Goal: Task Accomplishment & Management: Manage account settings

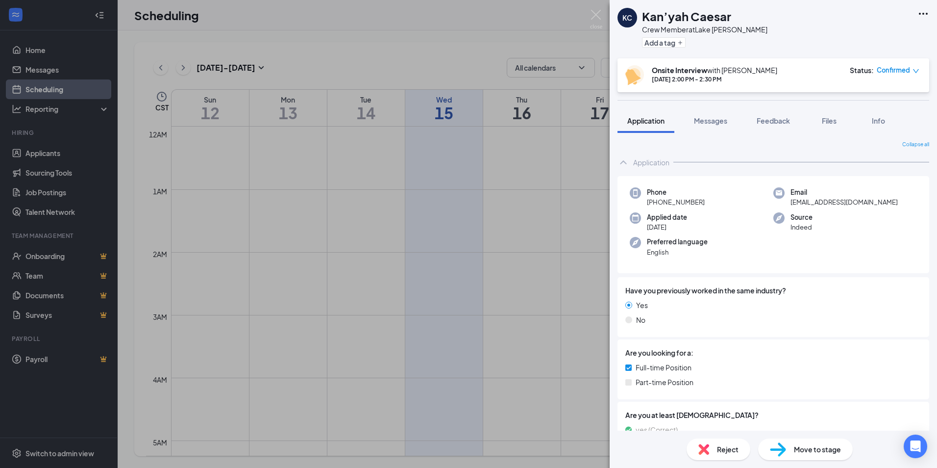
scroll to position [678, 0]
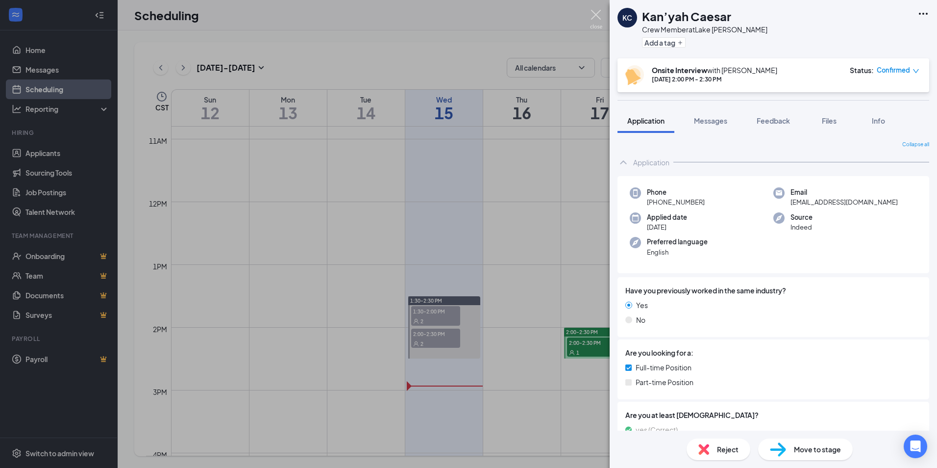
click at [596, 13] on img at bounding box center [596, 19] width 12 height 19
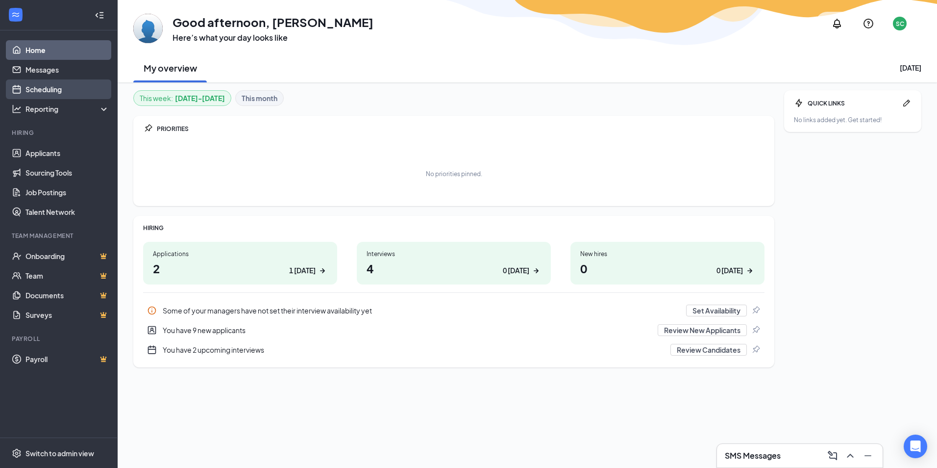
click at [53, 88] on link "Scheduling" at bounding box center [67, 89] width 84 height 20
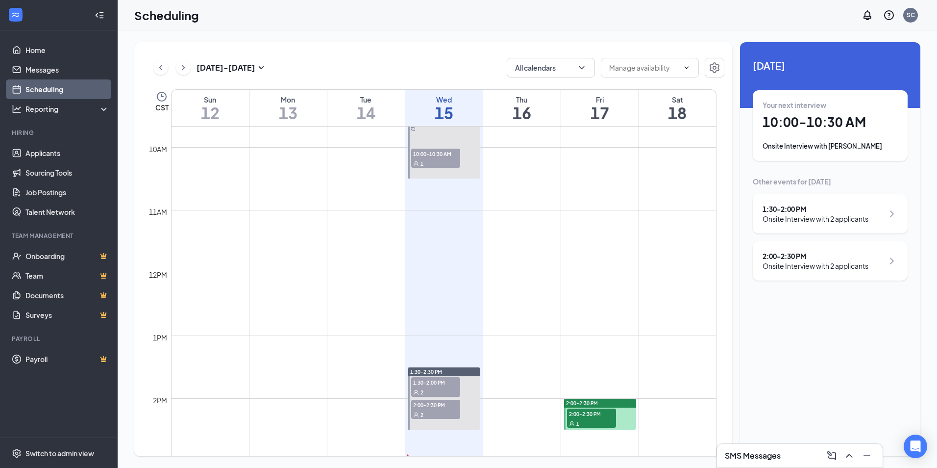
scroll to position [629, 0]
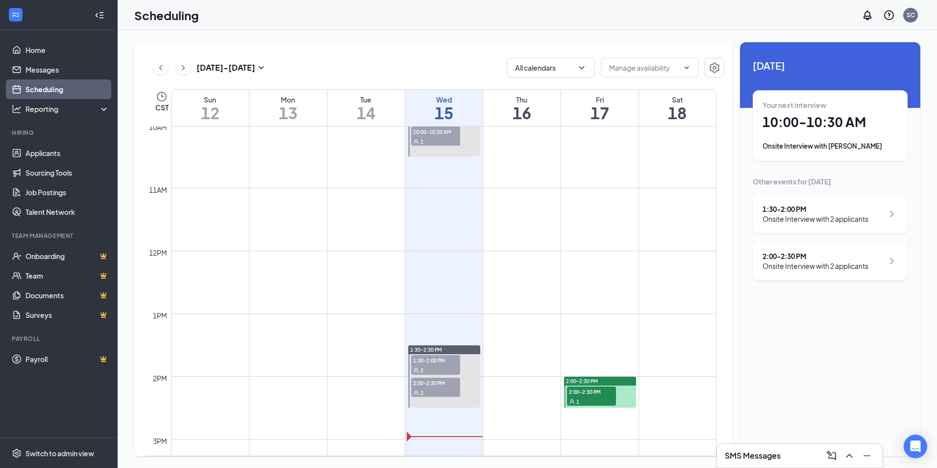
click at [431, 361] on span "1:30-2:00 PM" at bounding box center [435, 360] width 49 height 10
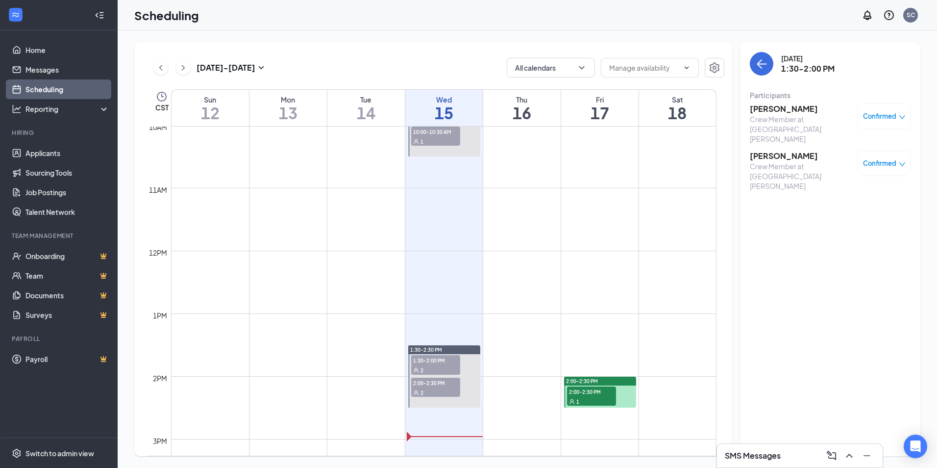
click at [776, 109] on h3 "Miranda Launh" at bounding box center [801, 108] width 103 height 11
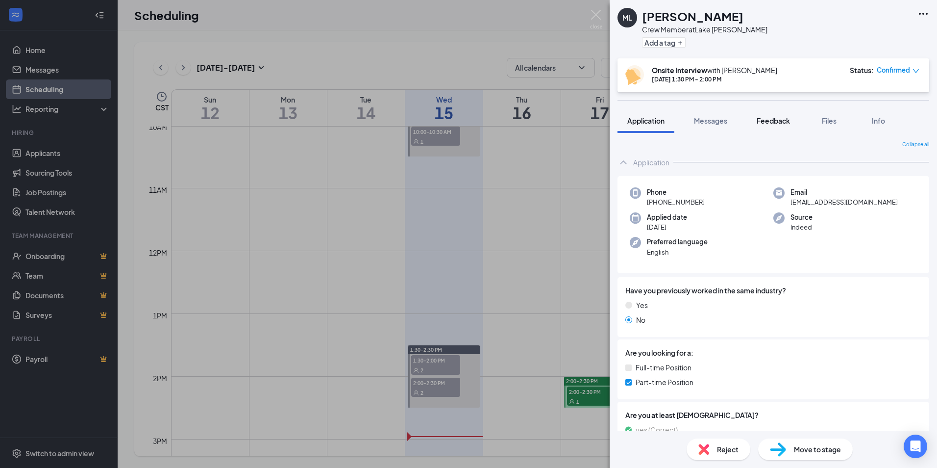
click at [778, 118] on span "Feedback" at bounding box center [773, 120] width 33 height 9
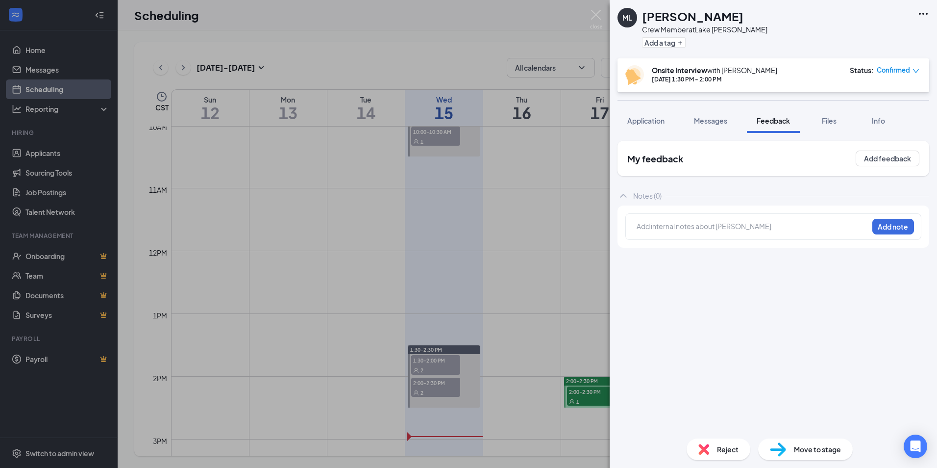
click at [669, 230] on div at bounding box center [752, 226] width 231 height 10
click at [730, 226] on button "Add note" at bounding box center [710, 226] width 39 height 16
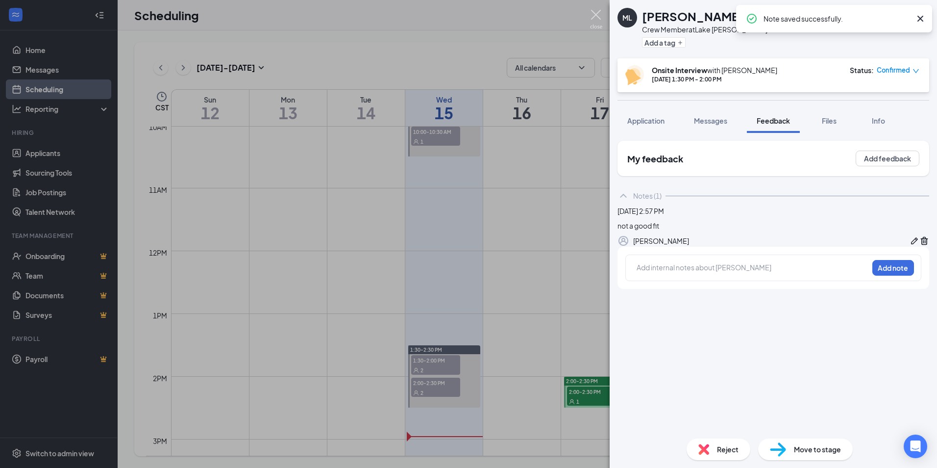
click at [594, 18] on img at bounding box center [596, 19] width 12 height 19
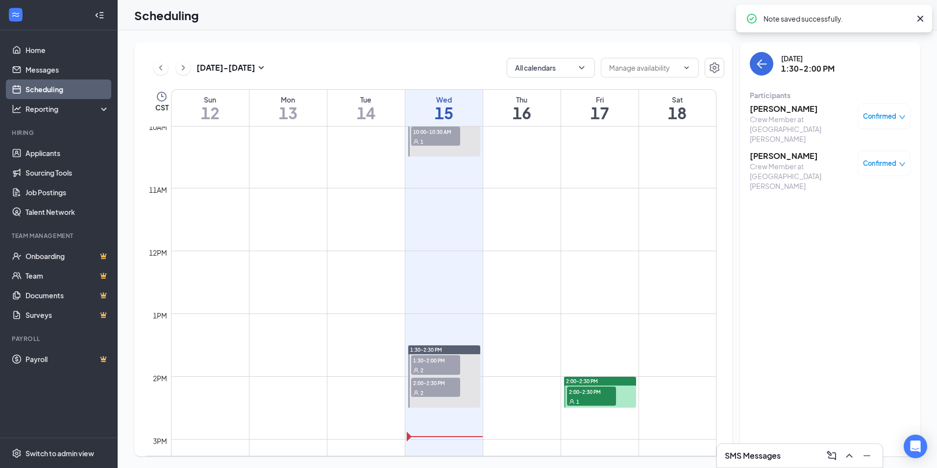
click at [432, 386] on span "2:00-2:30 PM" at bounding box center [435, 382] width 49 height 10
click at [776, 109] on h3 "[PERSON_NAME]" at bounding box center [801, 108] width 103 height 11
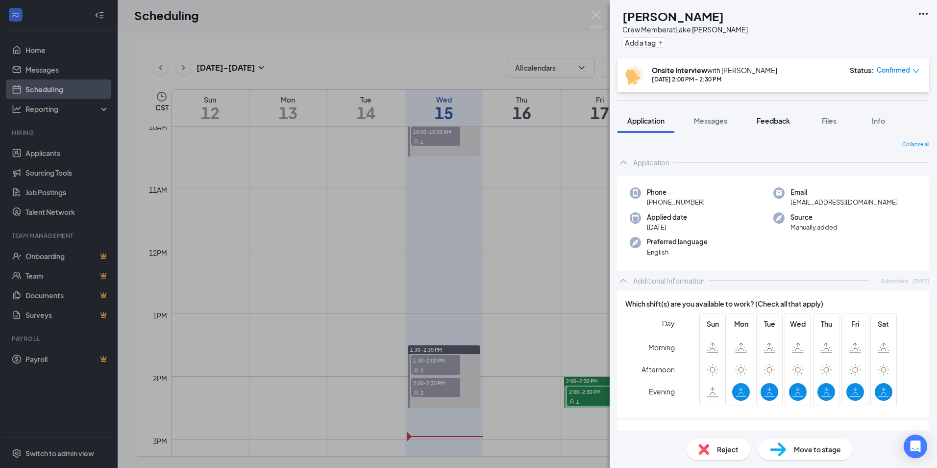
click at [788, 121] on span "Feedback" at bounding box center [773, 120] width 33 height 9
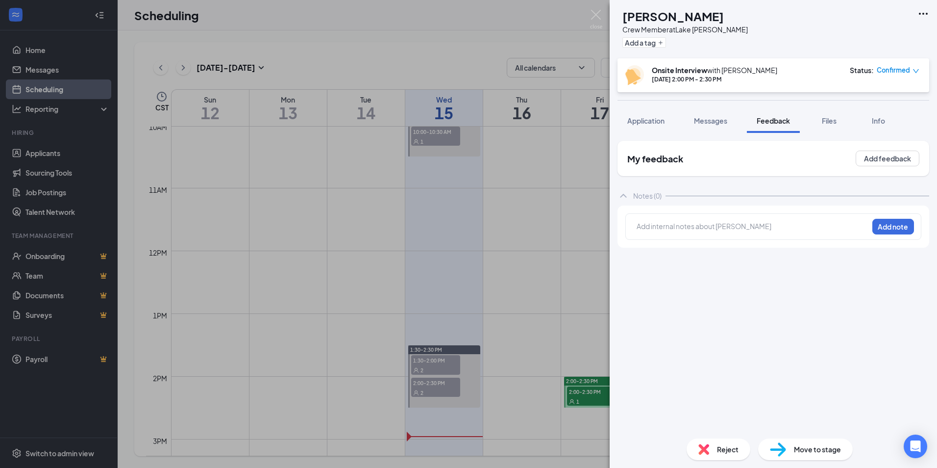
click at [673, 221] on div at bounding box center [753, 228] width 232 height 14
click at [645, 228] on div at bounding box center [641, 226] width 8 height 10
click at [730, 224] on button "Add note" at bounding box center [710, 226] width 39 height 16
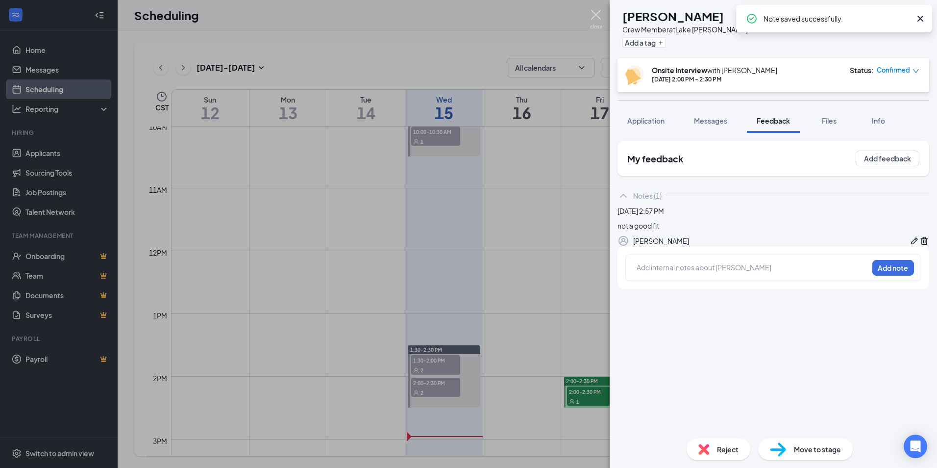
click at [599, 12] on img at bounding box center [596, 19] width 12 height 19
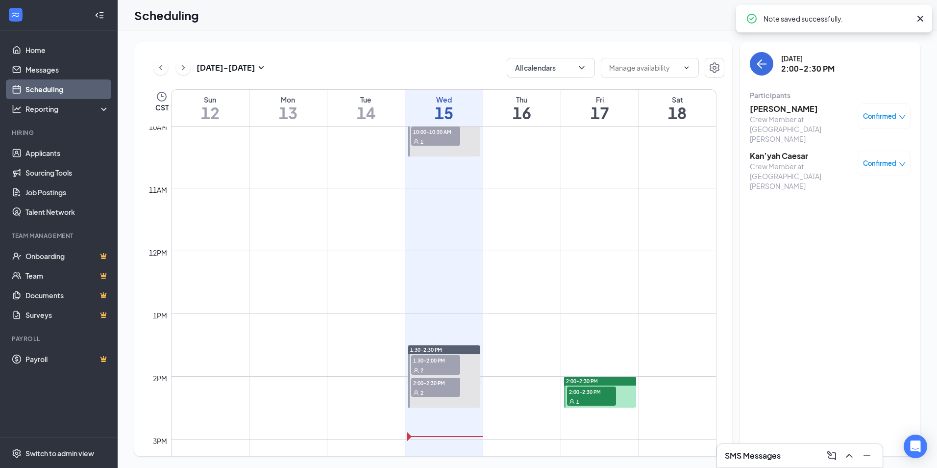
click at [772, 150] on h3 "Kan’yah Caesar" at bounding box center [801, 155] width 103 height 11
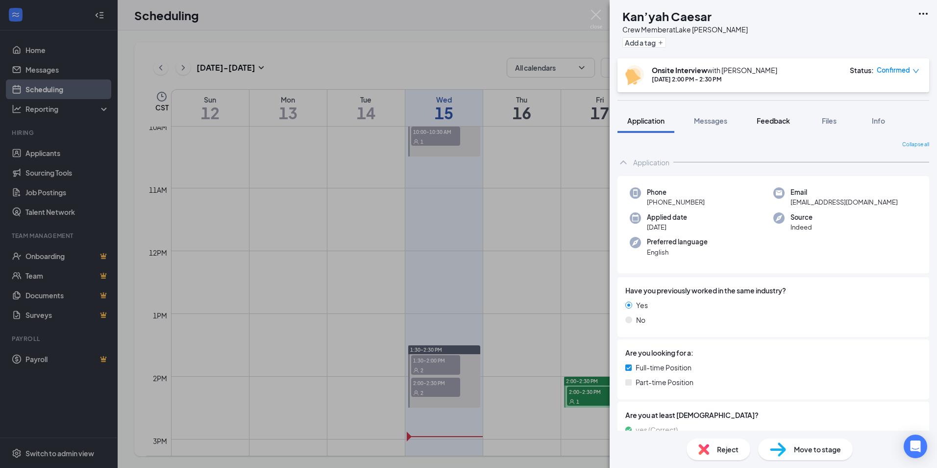
click at [785, 121] on span "Feedback" at bounding box center [773, 120] width 33 height 9
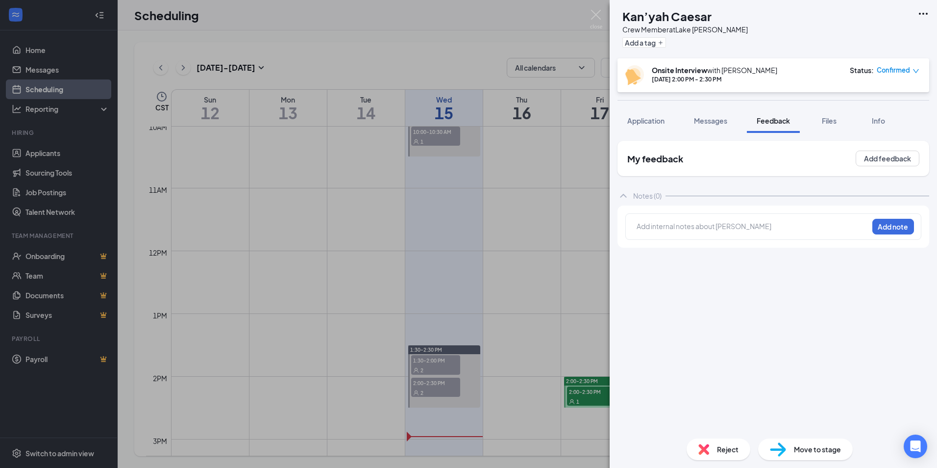
click at [754, 226] on div at bounding box center [752, 226] width 231 height 10
click at [885, 227] on button "Add note" at bounding box center [894, 227] width 42 height 16
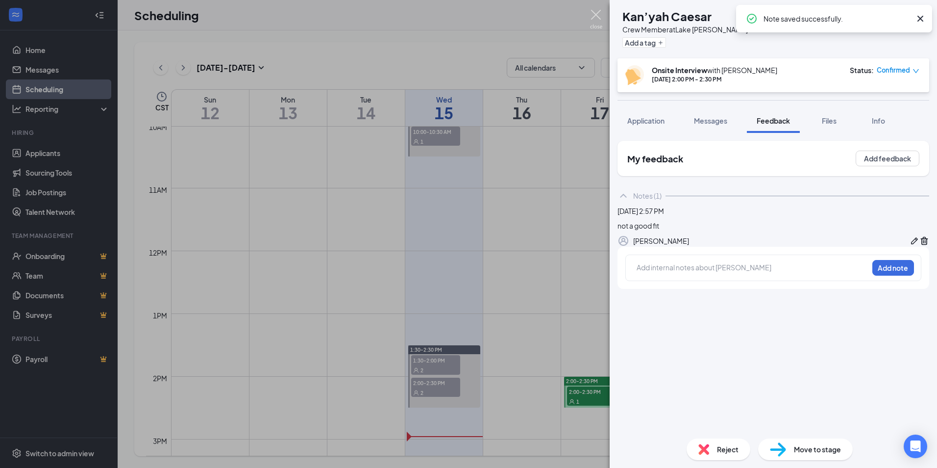
click at [597, 16] on img at bounding box center [596, 19] width 12 height 19
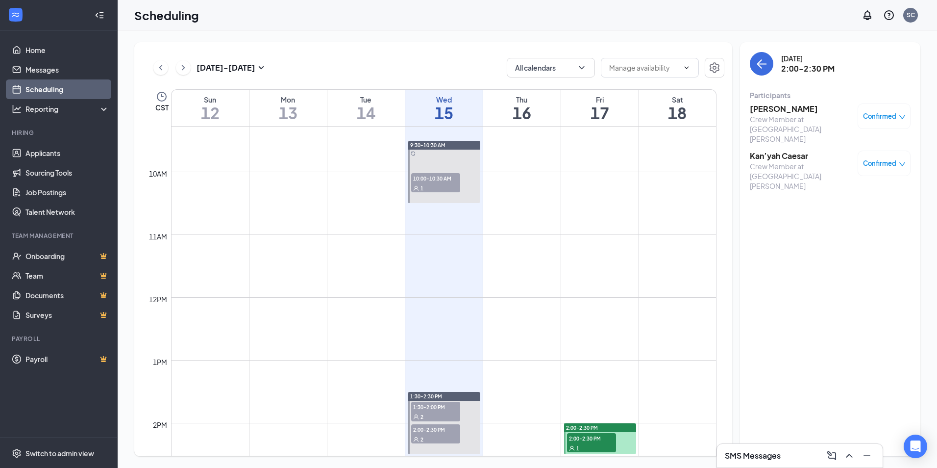
scroll to position [678, 0]
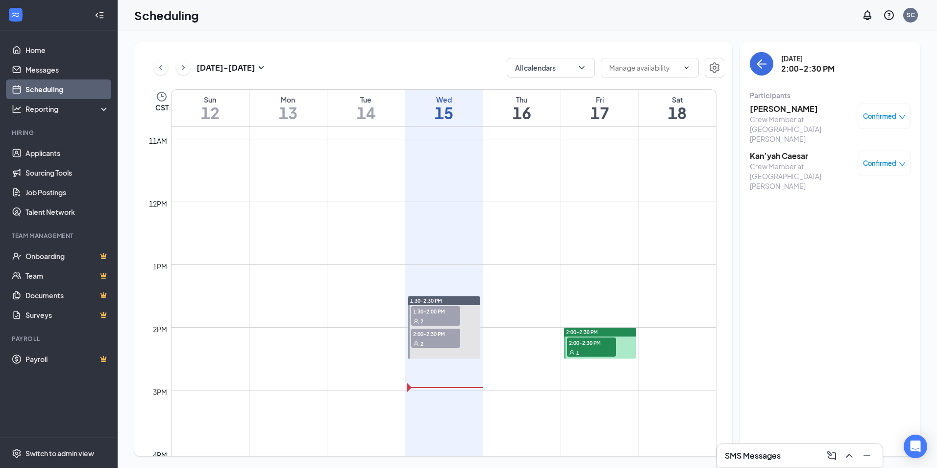
click at [603, 345] on span "2:00-2:30 PM" at bounding box center [591, 342] width 49 height 10
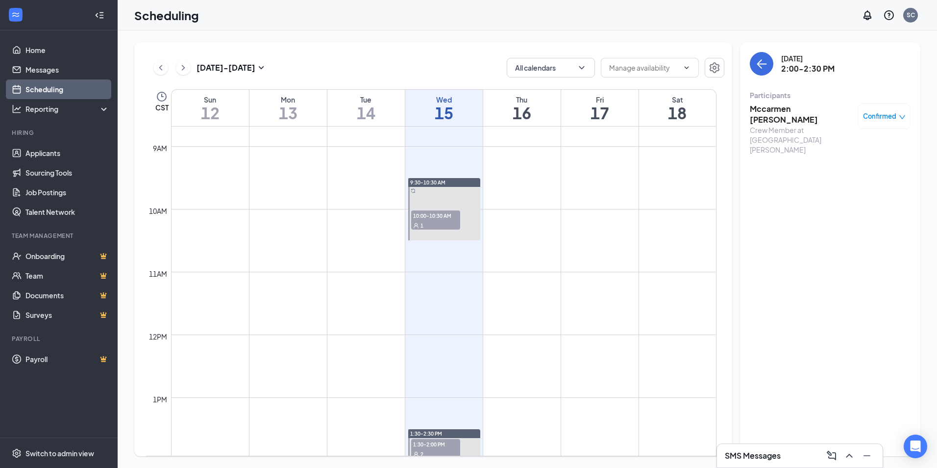
scroll to position [433, 0]
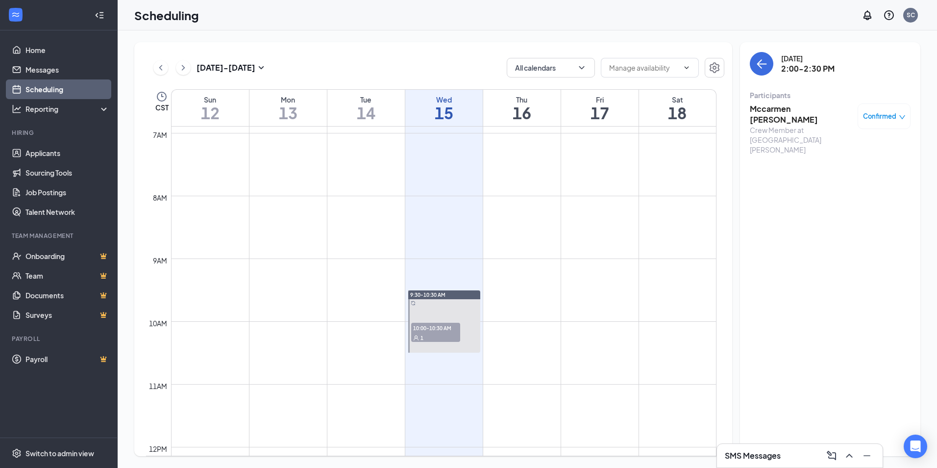
click at [431, 331] on span "10:00-10:30 AM" at bounding box center [435, 328] width 49 height 10
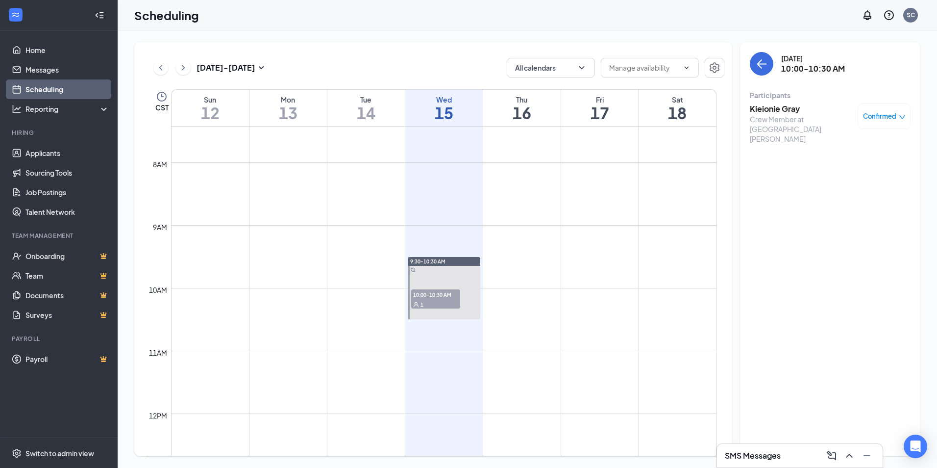
scroll to position [629, 0]
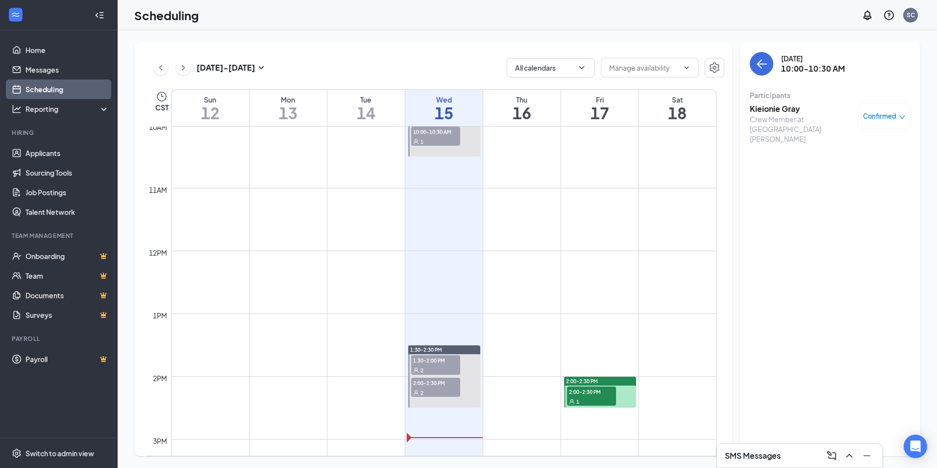
click at [442, 367] on div "2" at bounding box center [435, 370] width 49 height 10
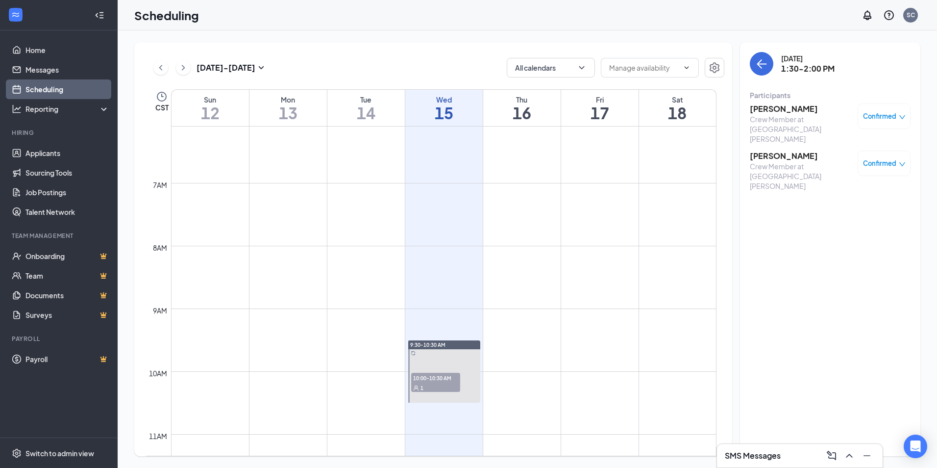
scroll to position [335, 0]
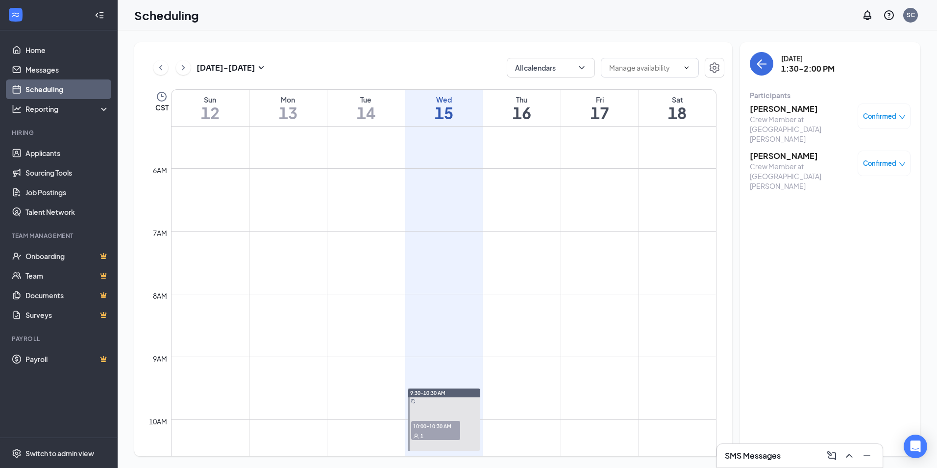
click at [178, 65] on button at bounding box center [183, 67] width 15 height 15
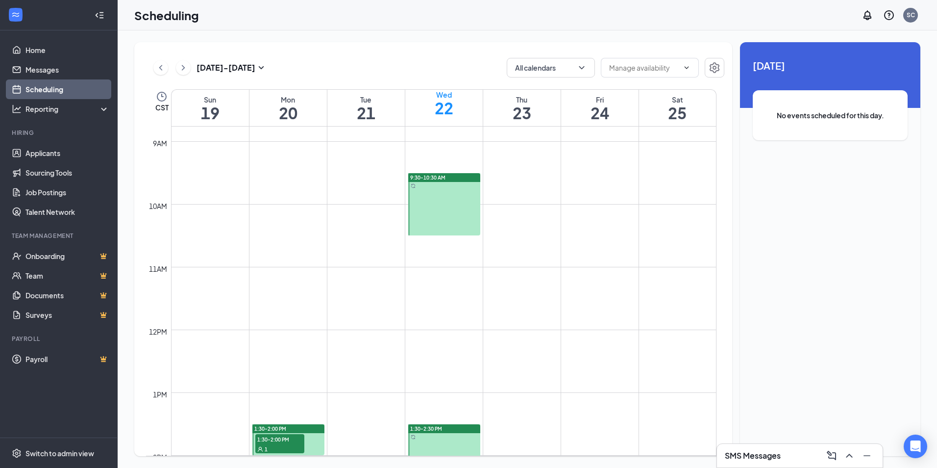
scroll to position [678, 0]
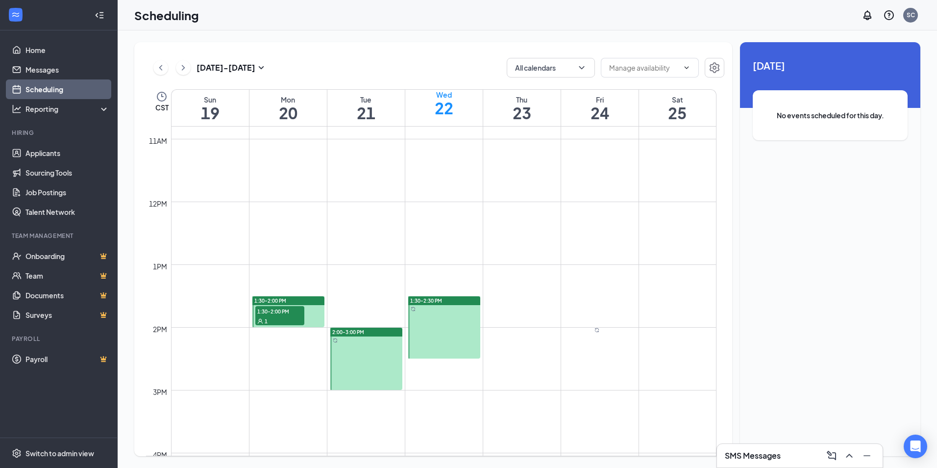
click at [275, 313] on span "1:30-2:00 PM" at bounding box center [279, 311] width 49 height 10
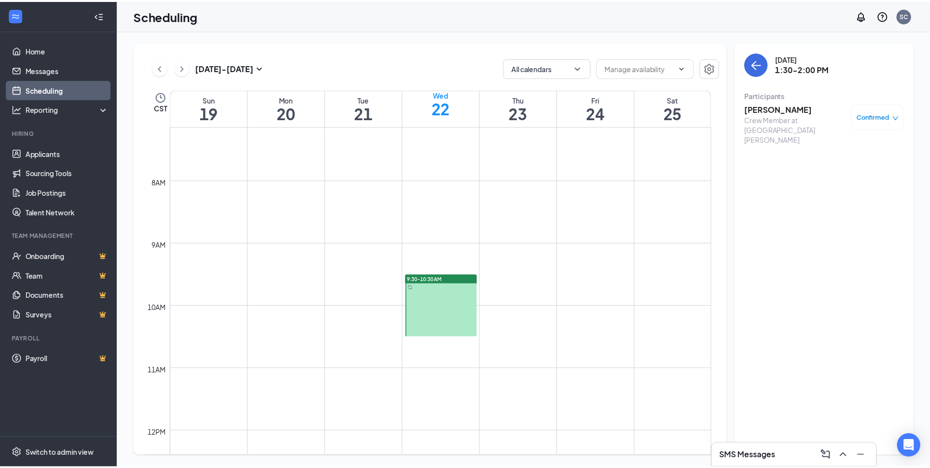
scroll to position [433, 0]
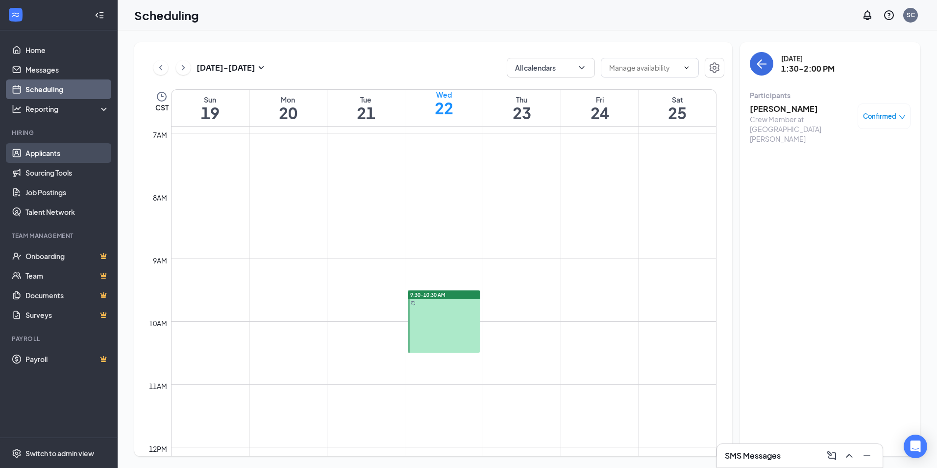
click at [32, 144] on link "Applicants" at bounding box center [67, 153] width 84 height 20
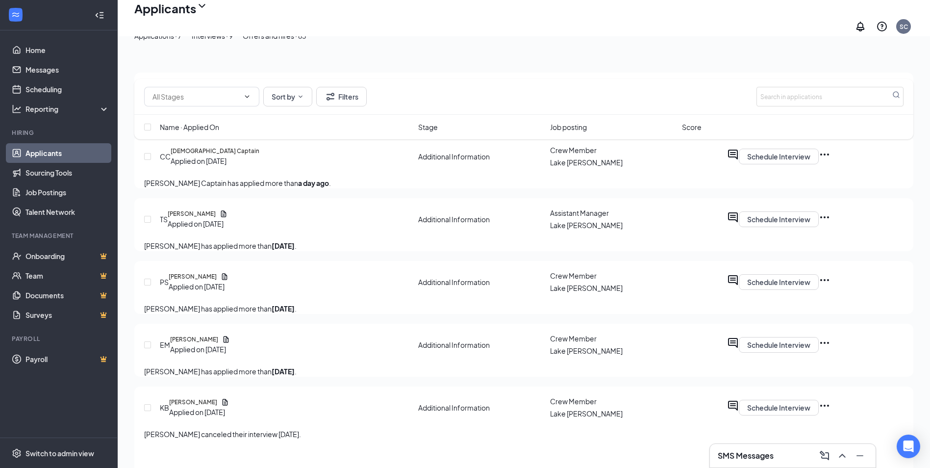
scroll to position [147, 0]
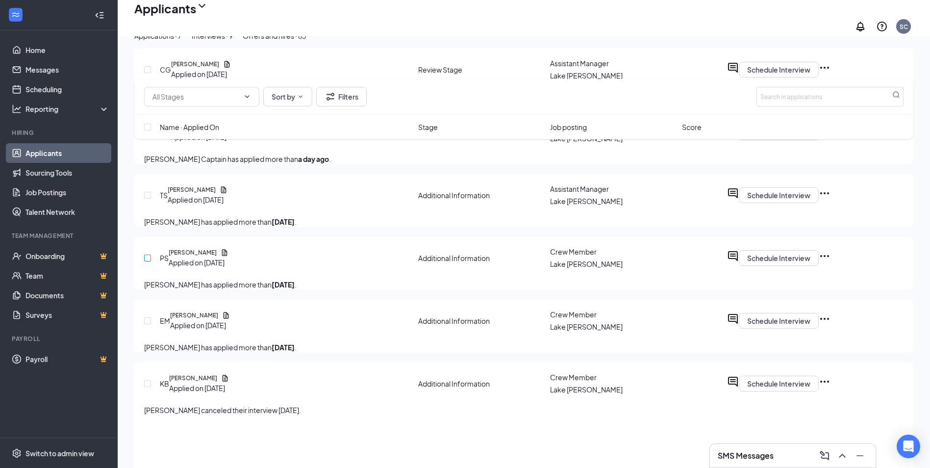
click at [146, 261] on input "checkbox" at bounding box center [147, 257] width 7 height 7
checkbox input "true"
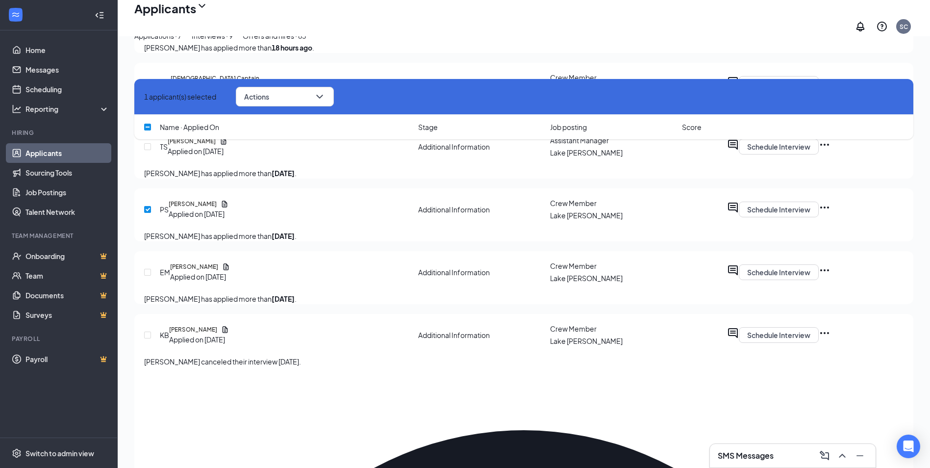
scroll to position [196, 0]
click at [150, 275] on input "checkbox" at bounding box center [147, 271] width 7 height 7
checkbox input "true"
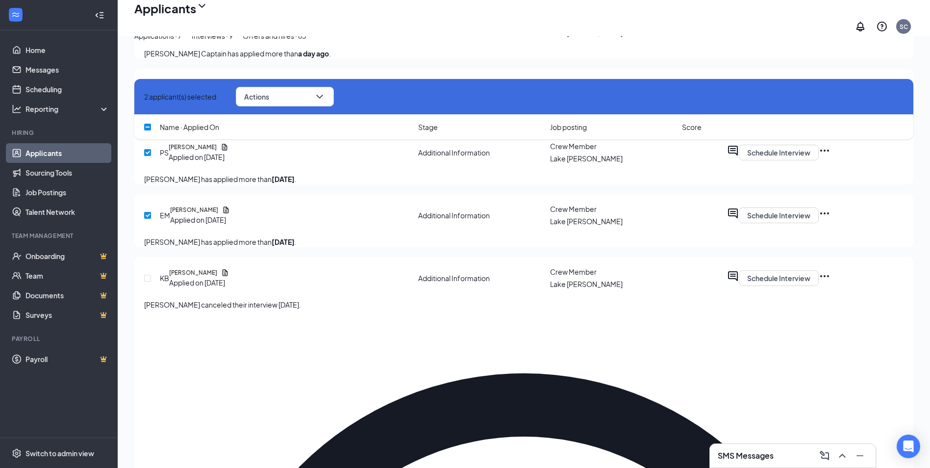
scroll to position [261, 0]
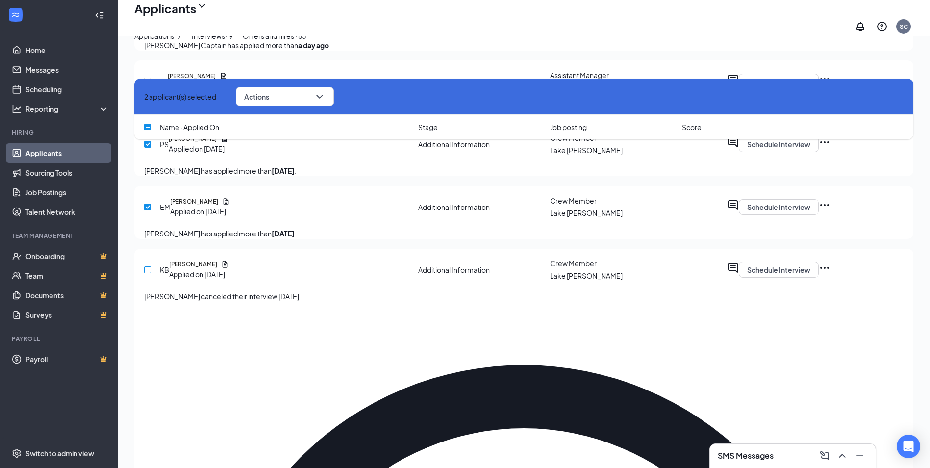
click at [145, 273] on input "checkbox" at bounding box center [147, 269] width 7 height 7
click at [315, 95] on button "Actions" at bounding box center [285, 97] width 98 height 20
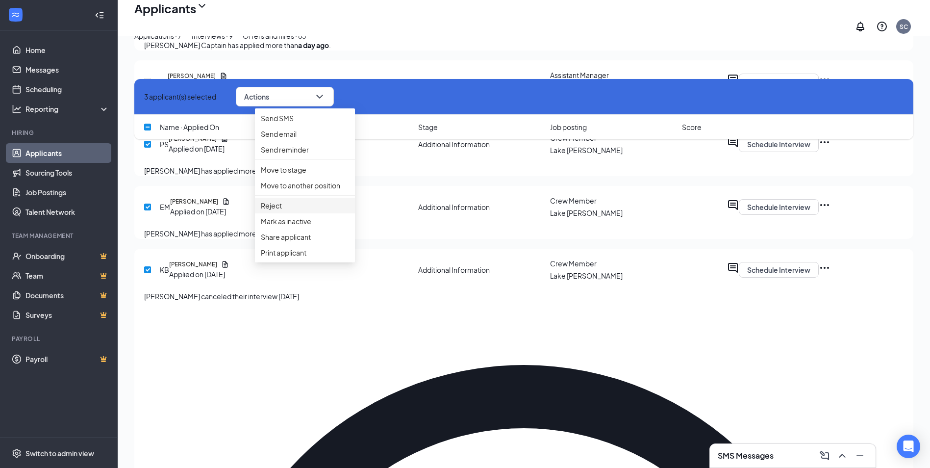
click at [282, 211] on p "Reject" at bounding box center [305, 205] width 88 height 11
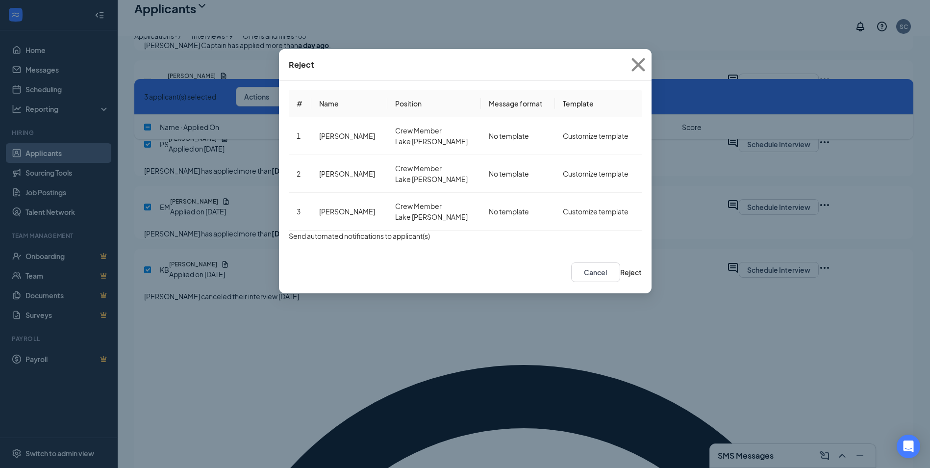
click at [289, 238] on button "button" at bounding box center [289, 235] width 0 height 11
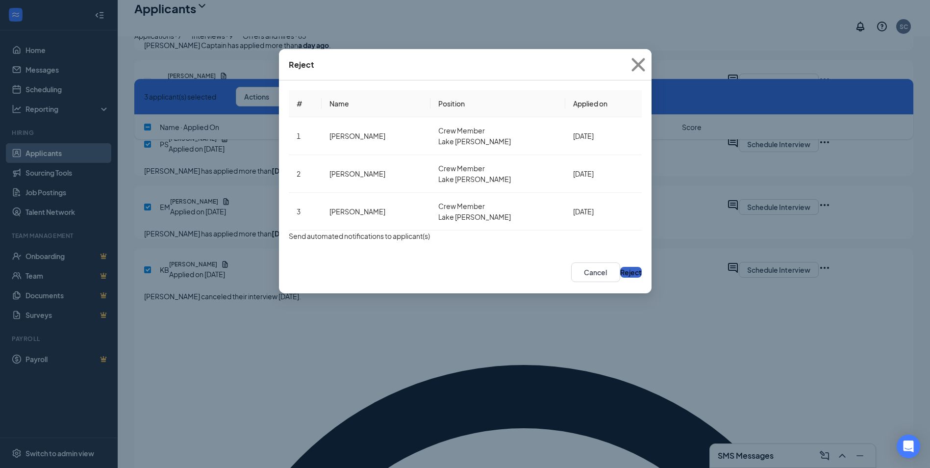
click at [620, 275] on button "Reject" at bounding box center [631, 272] width 22 height 11
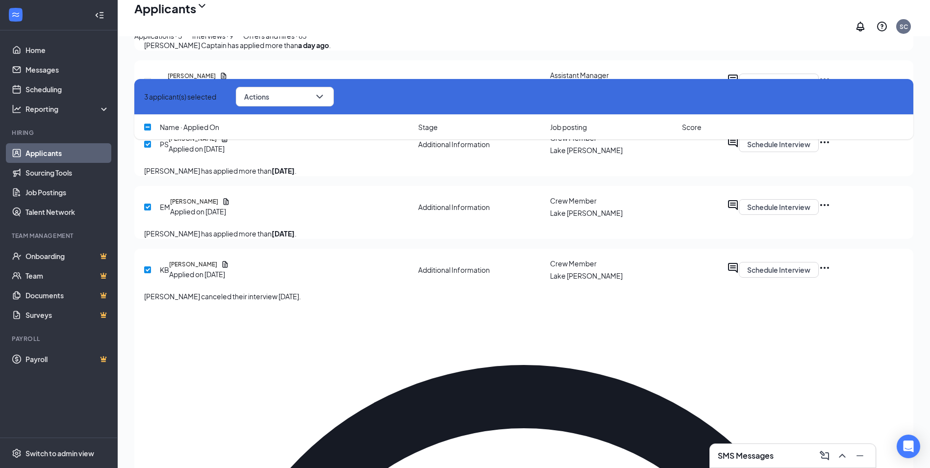
checkbox input "false"
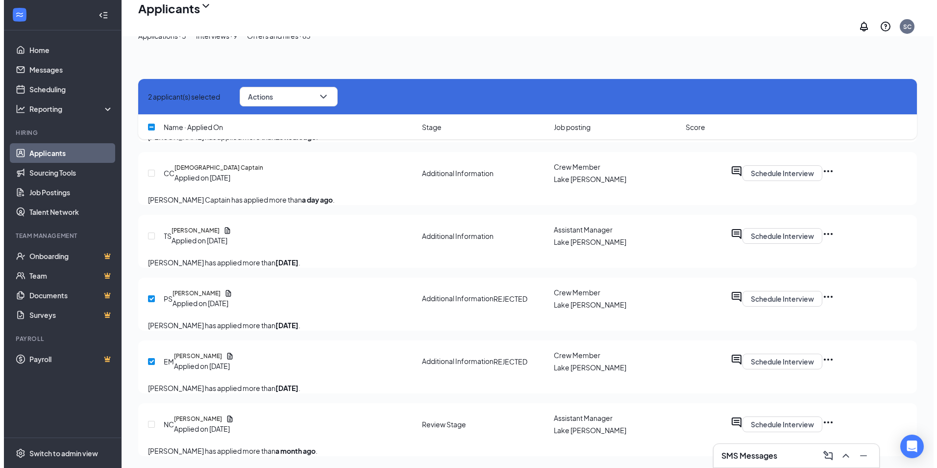
scroll to position [183, 0]
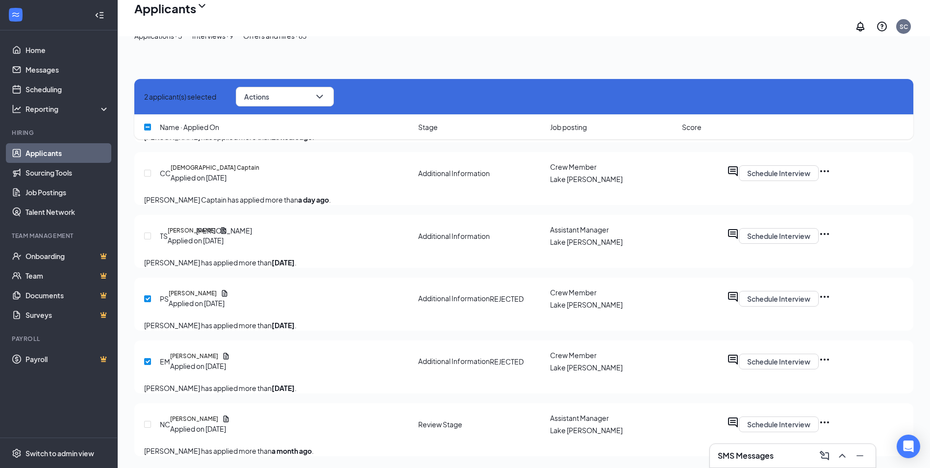
click at [216, 226] on h5 "Tressa Smith" at bounding box center [192, 230] width 48 height 9
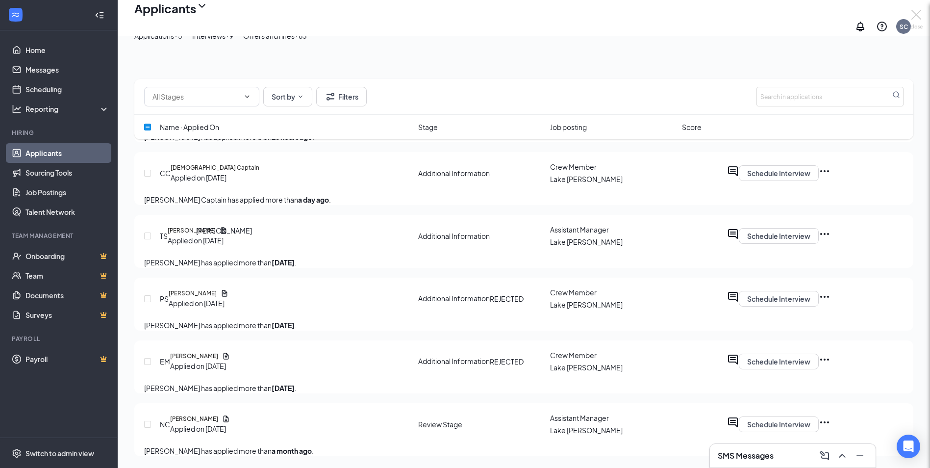
checkbox input "false"
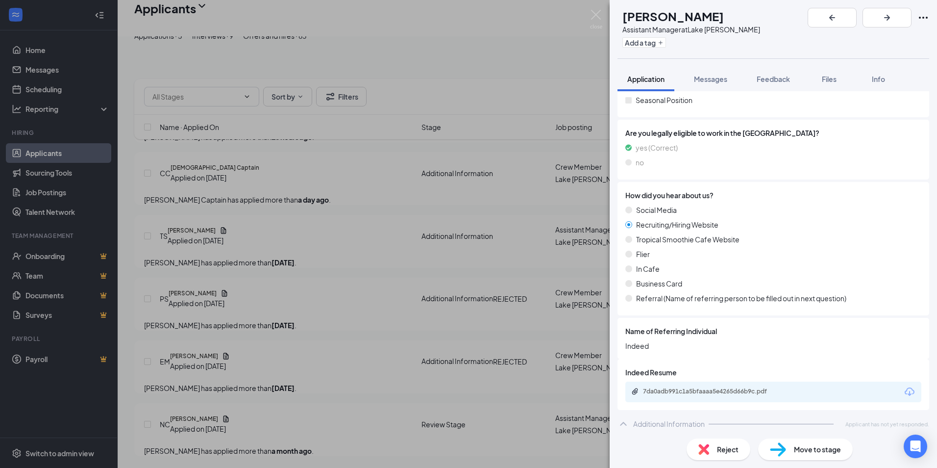
scroll to position [258, 0]
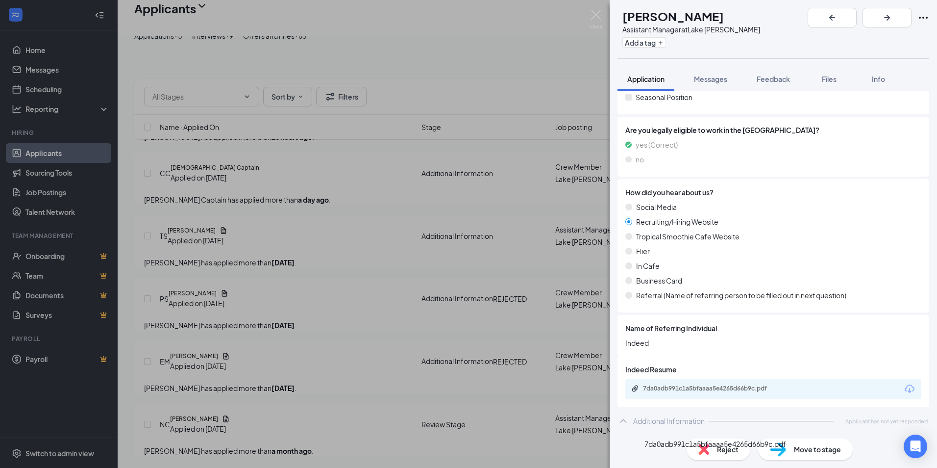
click at [692, 385] on div "7da0adb991c1a5bfaaaa5e4265d66b9c.pdf" at bounding box center [711, 388] width 137 height 8
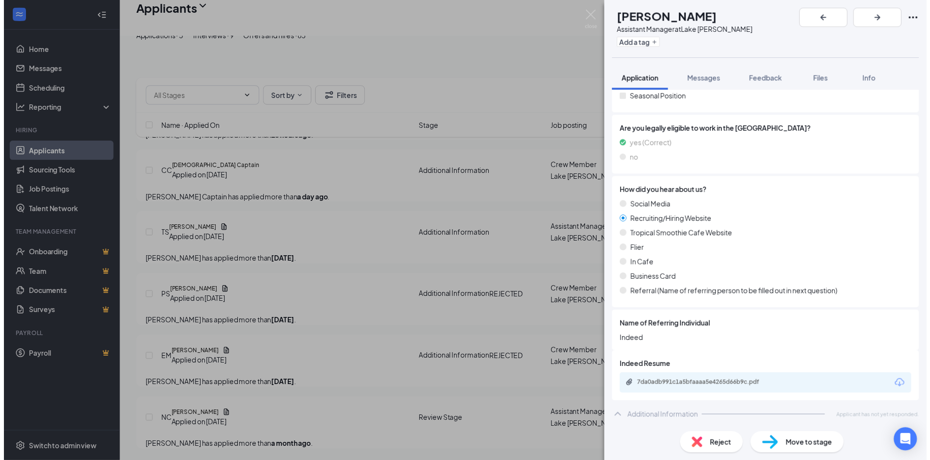
scroll to position [254, 0]
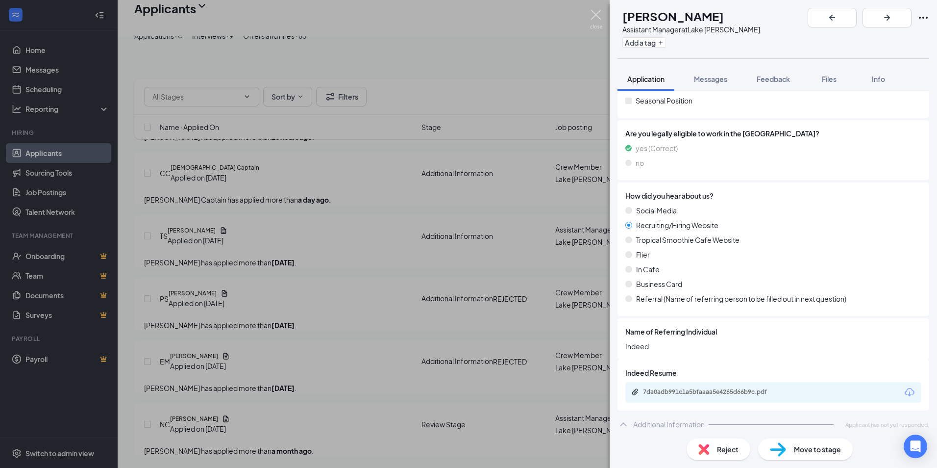
click at [596, 14] on img at bounding box center [596, 19] width 12 height 19
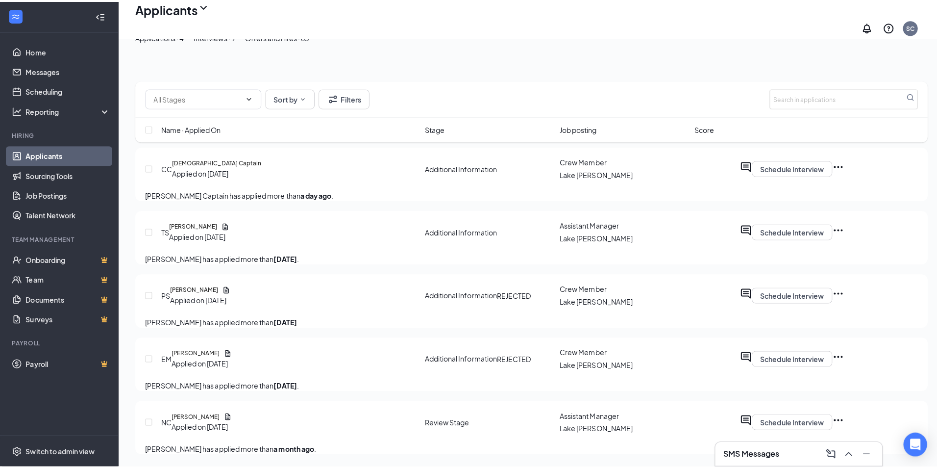
scroll to position [30, 0]
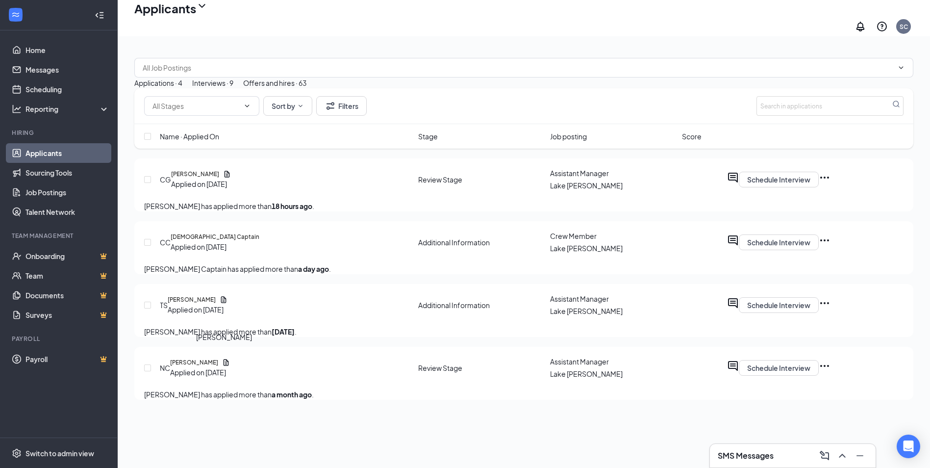
click at [216, 304] on h5 "Tressa Smith" at bounding box center [192, 299] width 48 height 9
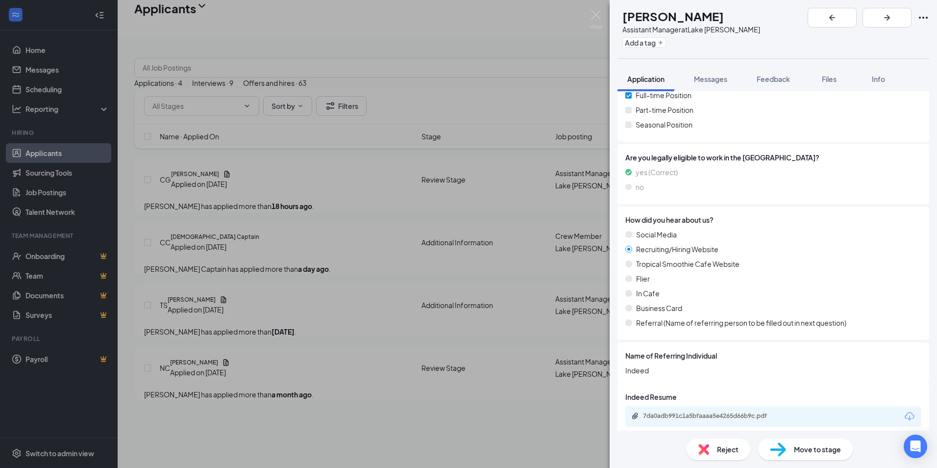
scroll to position [258, 0]
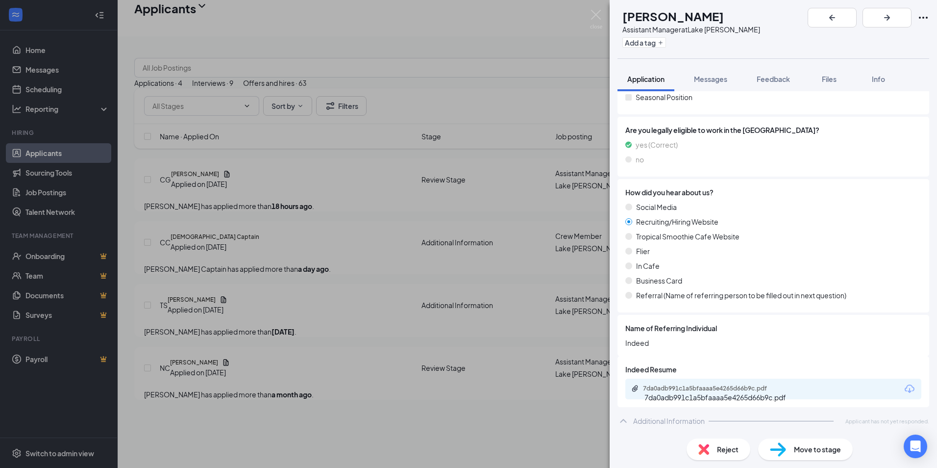
click at [697, 390] on div "7da0adb991c1a5bfaaaa5e4265d66b9c.pdf" at bounding box center [711, 388] width 137 height 8
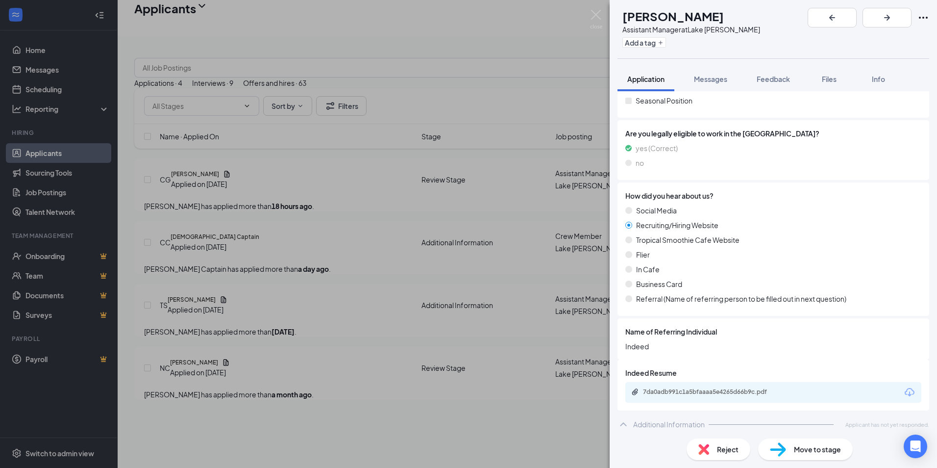
click at [603, 15] on div "TS Tressa Smith Assistant Manager at Lake Charles Add a tag Application Message…" at bounding box center [468, 234] width 937 height 468
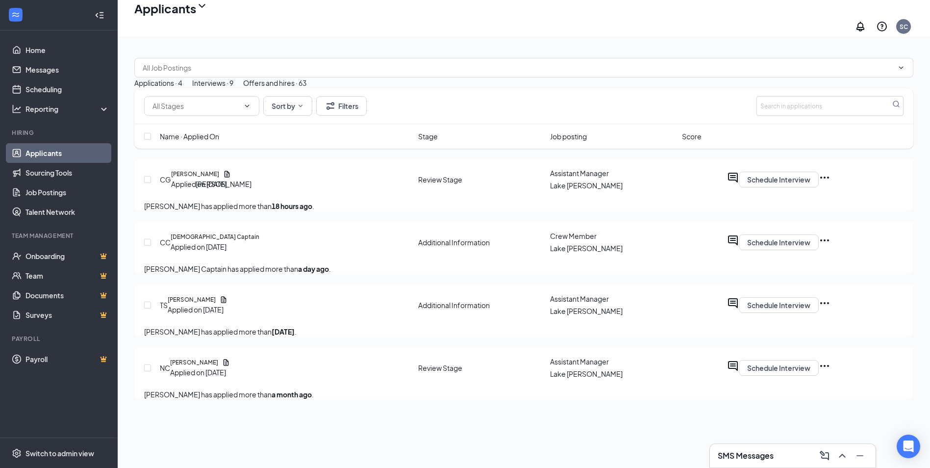
click at [217, 175] on h5 "Crystal Gore" at bounding box center [195, 174] width 48 height 9
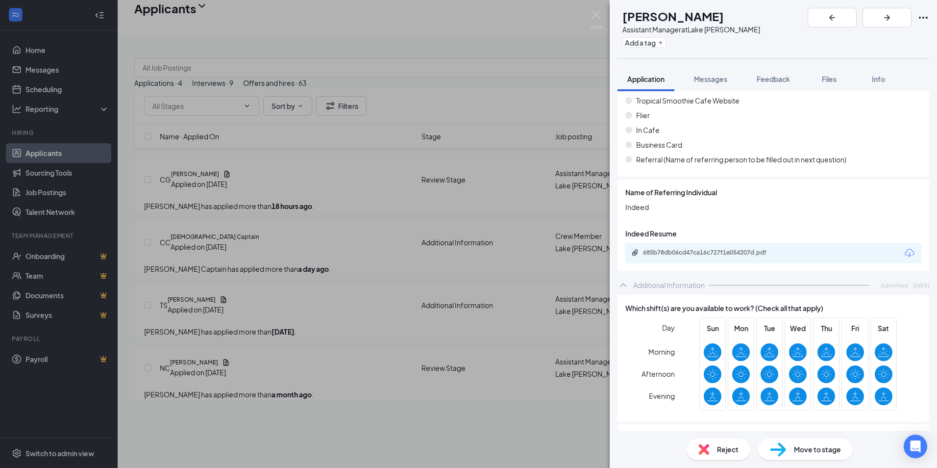
scroll to position [441, 0]
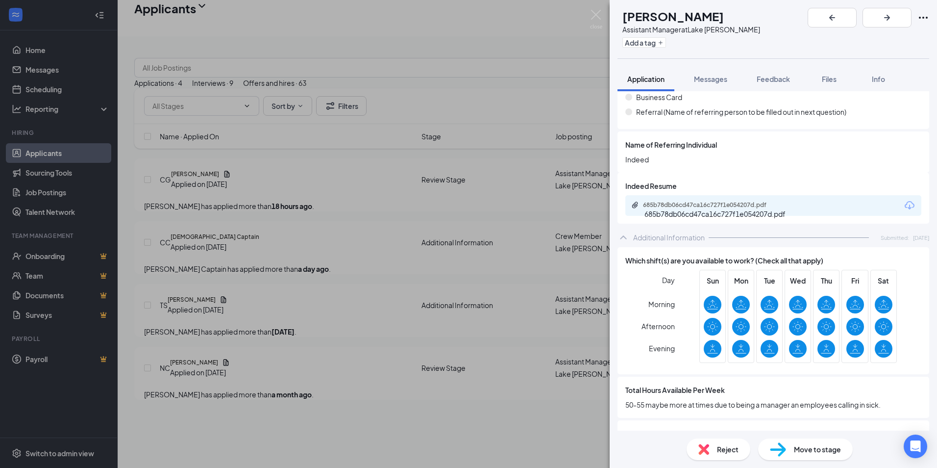
click at [724, 206] on div "685b78db06cd47ca16c727f1e054207d.pdf" at bounding box center [711, 205] width 137 height 8
click at [601, 14] on img at bounding box center [596, 19] width 12 height 19
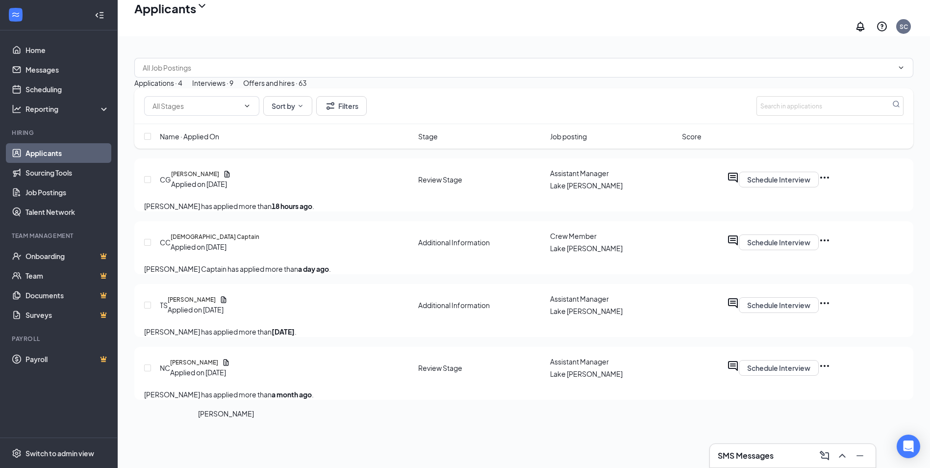
click at [218, 367] on h5 "Naomi Cummings" at bounding box center [194, 362] width 48 height 9
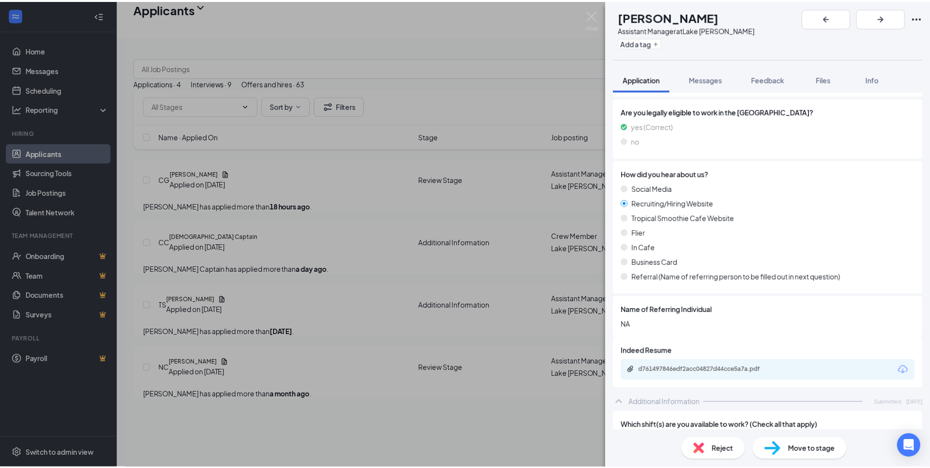
scroll to position [294, 0]
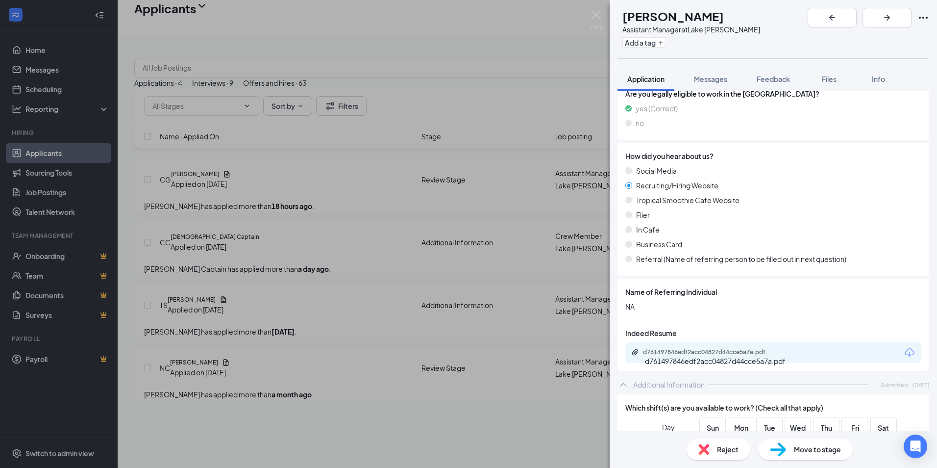
click at [722, 352] on div "d761497846edf2acc04827d44cce5a7a.pdf" at bounding box center [711, 352] width 137 height 8
click at [591, 16] on img at bounding box center [596, 19] width 12 height 19
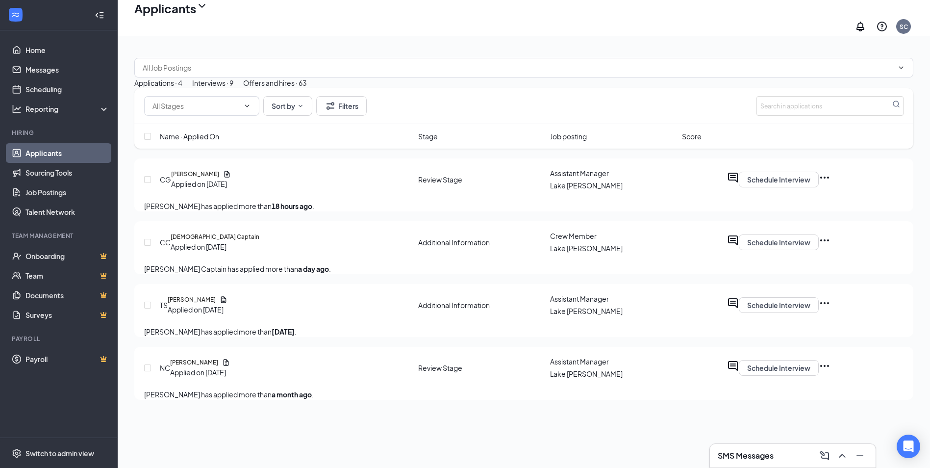
click at [233, 77] on div "Interviews · 9" at bounding box center [212, 82] width 41 height 11
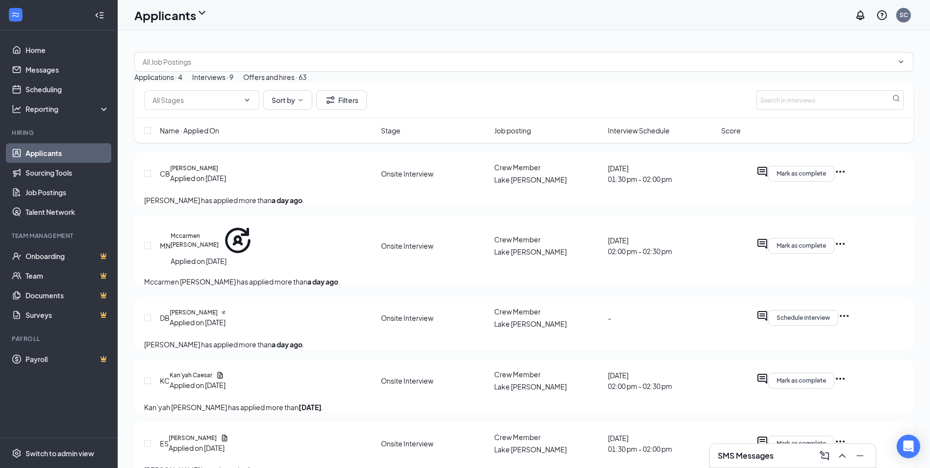
click at [625, 136] on span "Interview Schedule" at bounding box center [639, 130] width 62 height 11
